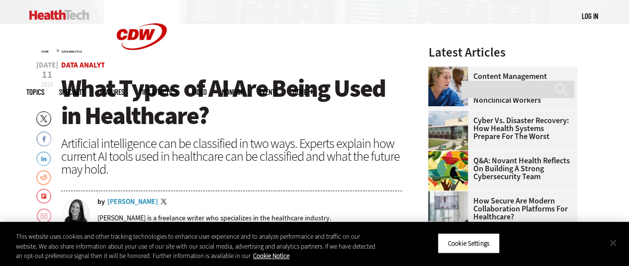
click at [616, 243] on button "Close" at bounding box center [613, 243] width 22 height 22
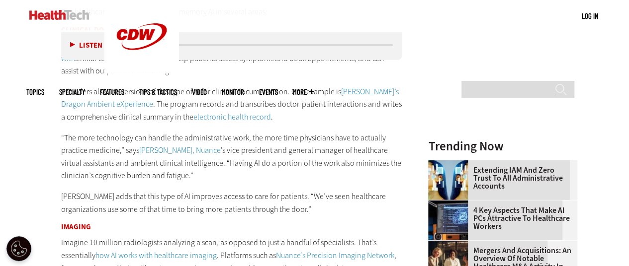
scroll to position [1238, 0]
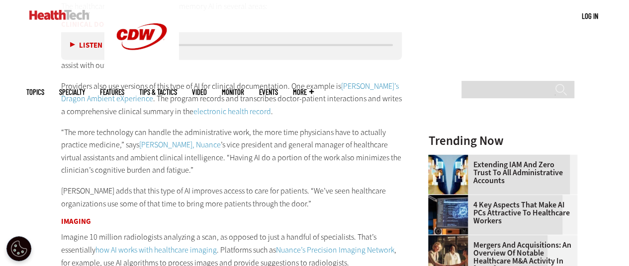
drag, startPoint x: 275, startPoint y: 107, endPoint x: 129, endPoint y: 96, distance: 146.5
click at [129, 96] on p "Providers also use versions of this type of AI for clinical documentation. One …" at bounding box center [231, 99] width 341 height 38
click at [0, 144] on div "Become an Insider Sign up [DATE] to receive premium content! Sign Up MENU Log i…" at bounding box center [314, 246] width 629 height 2969
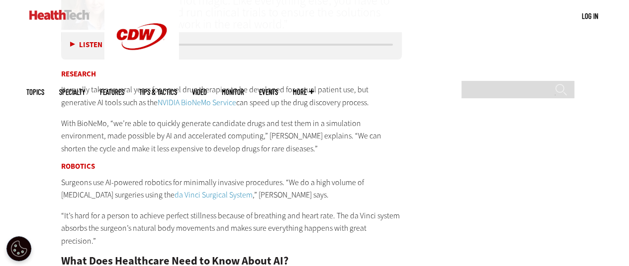
scroll to position [1824, 0]
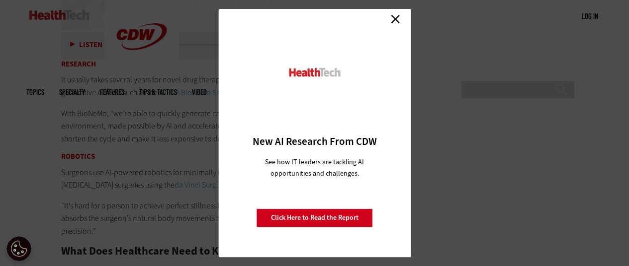
click at [397, 21] on link "Close" at bounding box center [395, 18] width 15 height 15
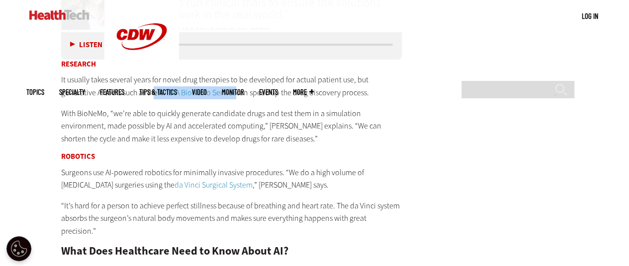
drag, startPoint x: 119, startPoint y: 91, endPoint x: 204, endPoint y: 94, distance: 85.0
click at [204, 94] on p "It usually takes several years for novel drug therapies to be developed for act…" at bounding box center [231, 86] width 341 height 25
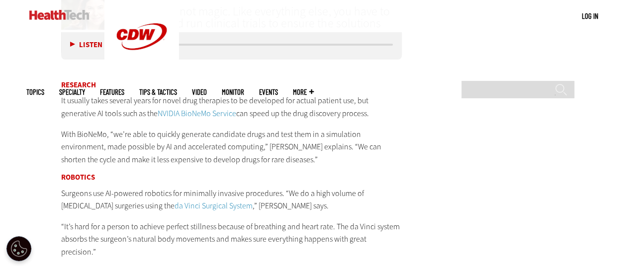
scroll to position [1801, 0]
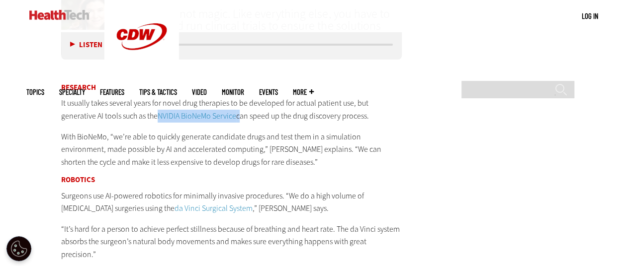
drag, startPoint x: 122, startPoint y: 114, endPoint x: 204, endPoint y: 118, distance: 81.6
click at [204, 118] on p "It usually takes several years for novel drug therapies to be developed for act…" at bounding box center [231, 109] width 341 height 25
click at [162, 113] on link "NVIDIA BioNeMo Service" at bounding box center [197, 116] width 79 height 10
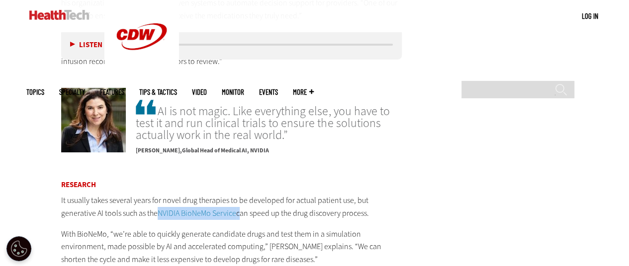
scroll to position [1706, 0]
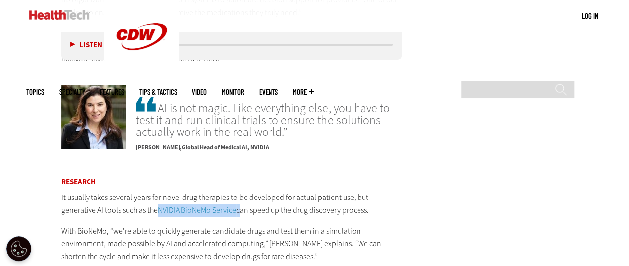
copy p "NVIDIA BioNeMo Service"
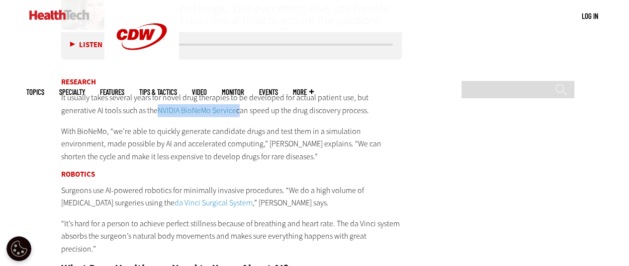
scroll to position [1804, 0]
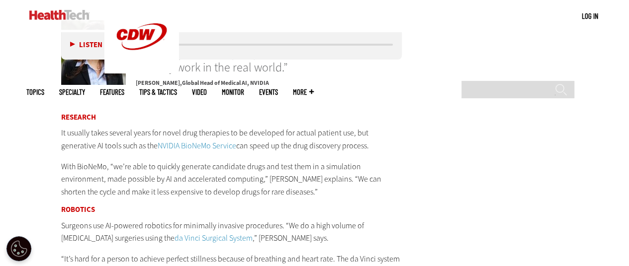
scroll to position [1770, 0]
drag, startPoint x: 217, startPoint y: 146, endPoint x: 347, endPoint y: 149, distance: 130.2
click at [347, 149] on p "It usually takes several years for novel drug therapies to be developed for act…" at bounding box center [231, 140] width 341 height 25
click at [344, 149] on p "It usually takes several years for novel drug therapies to be developed for act…" at bounding box center [231, 140] width 341 height 25
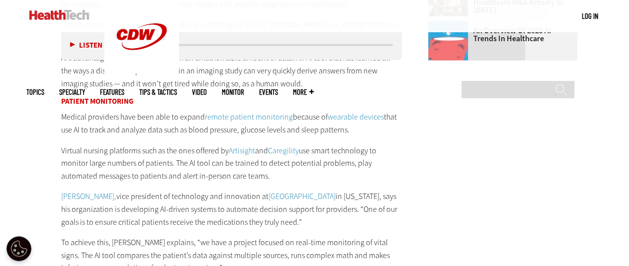
scroll to position [1497, 0]
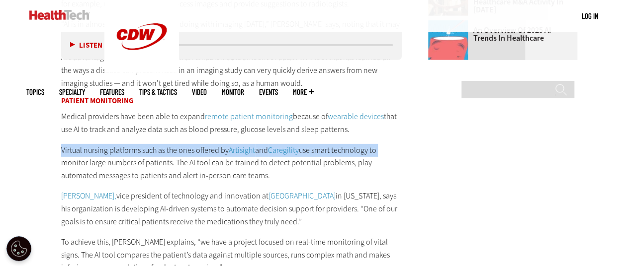
drag, startPoint x: 57, startPoint y: 148, endPoint x: 384, endPoint y: 150, distance: 326.9
click at [384, 150] on article "[DATE] Twitter Facebook LinkedIn Reddit Flipboard Email Data Analytics What Typ…" at bounding box center [221, 6] width 361 height 2316
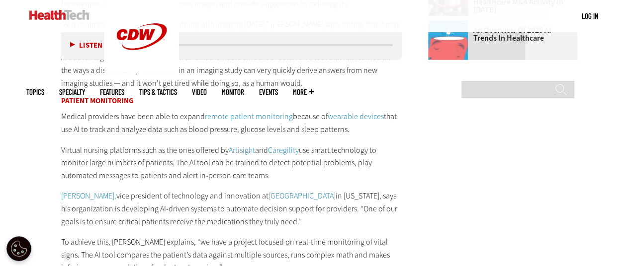
click at [282, 177] on p "Virtual nursing platforms such as the ones offered by Artisight and Caregility …" at bounding box center [231, 163] width 341 height 38
